Goal: Check status: Check status

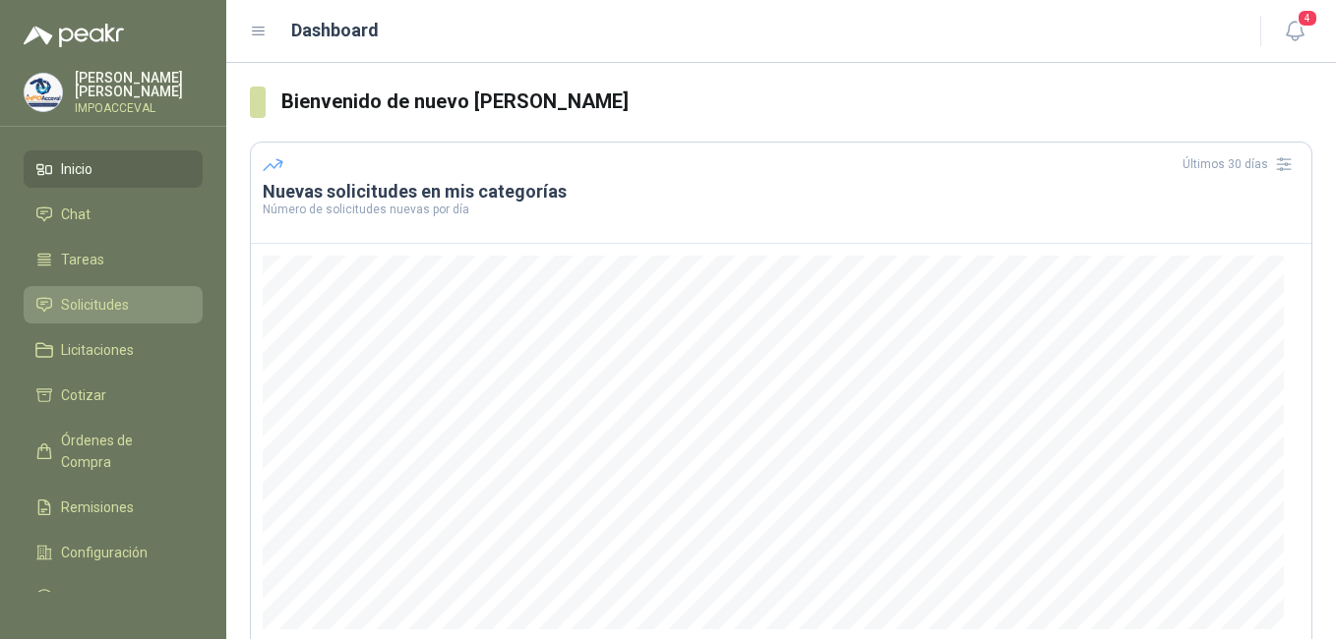
click at [80, 311] on span "Solicitudes" at bounding box center [95, 305] width 68 height 22
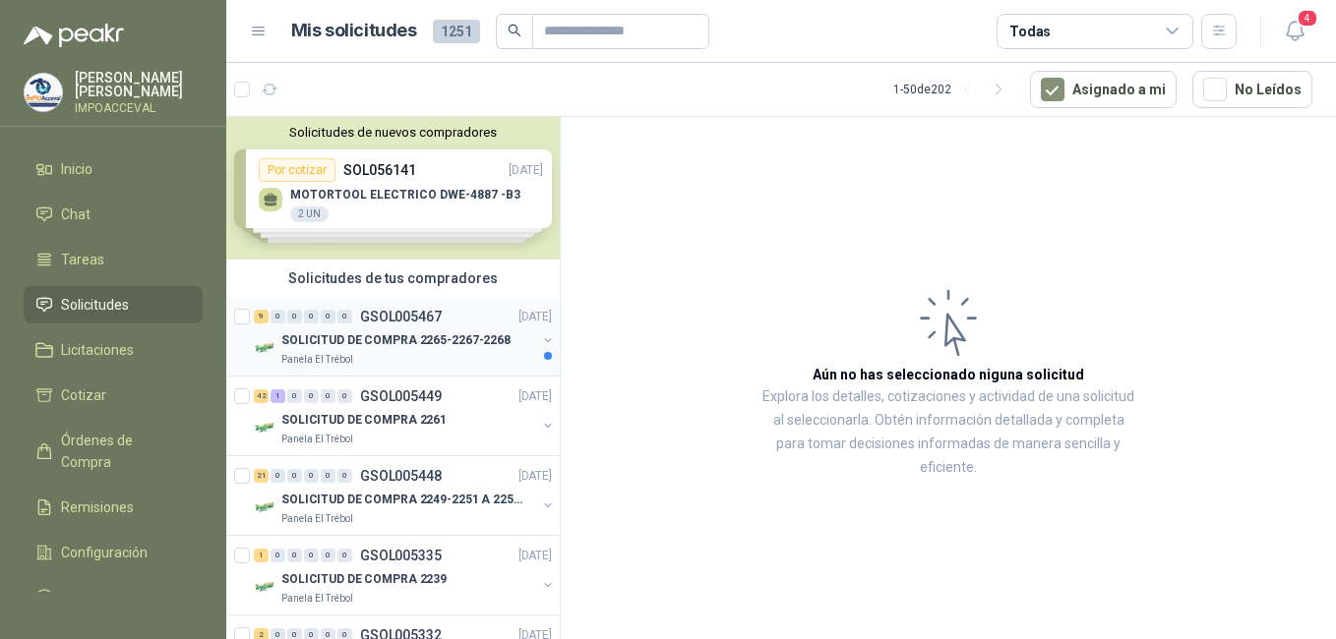
click at [329, 332] on p "SOLICITUD DE COMPRA 2265-2267-2268" at bounding box center [395, 340] width 229 height 19
